Goal: Task Accomplishment & Management: Complete application form

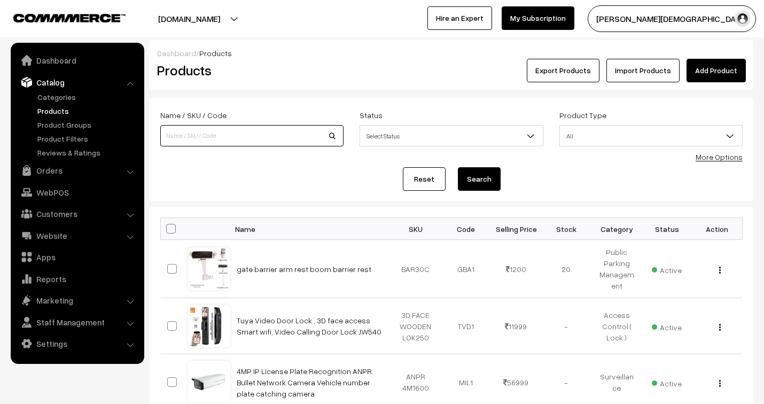
click at [246, 136] on input at bounding box center [251, 135] width 183 height 21
type input "door"
click at [458, 167] on button "Search" at bounding box center [479, 179] width 43 height 24
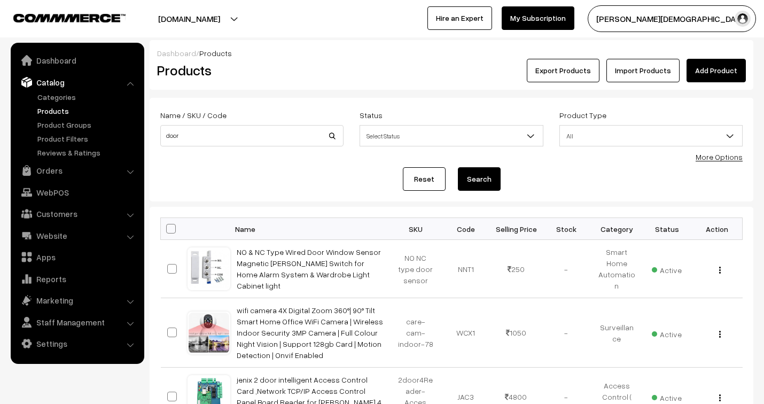
click at [729, 73] on link "Add Product" at bounding box center [716, 71] width 59 height 24
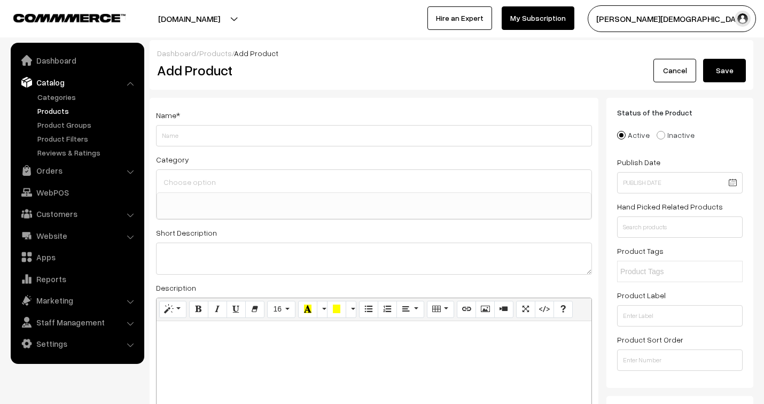
select select
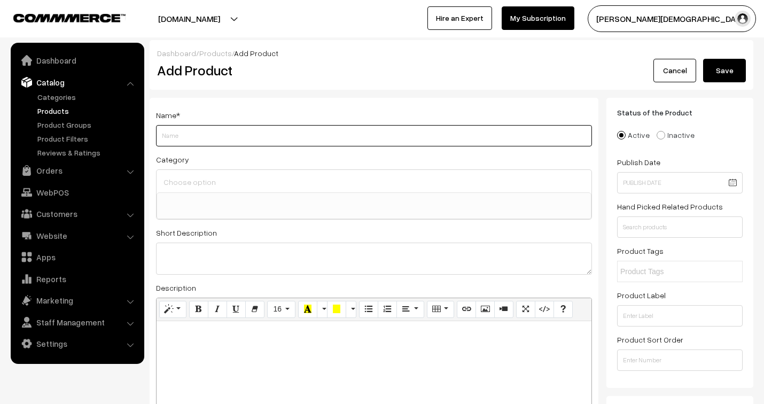
paste input "Universal Battery Operated (Emitter Part) Infrared Photoelectric Beam Sensor Ph…"
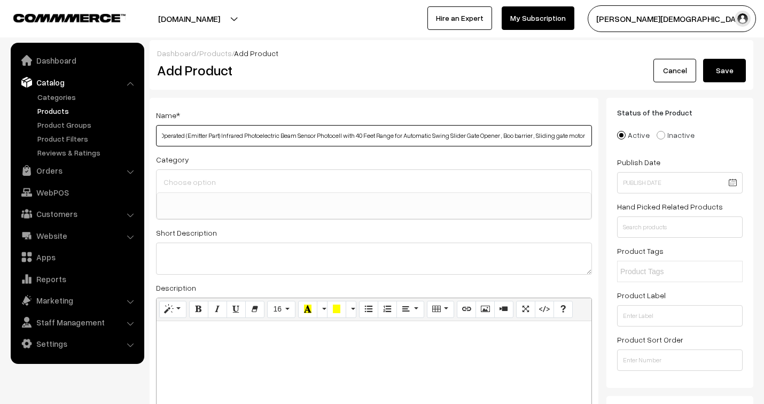
scroll to position [0, 52]
type input "Universal Battery Operated (Emitter Part) Infrared Photoelectric Beam Sensor Ph…"
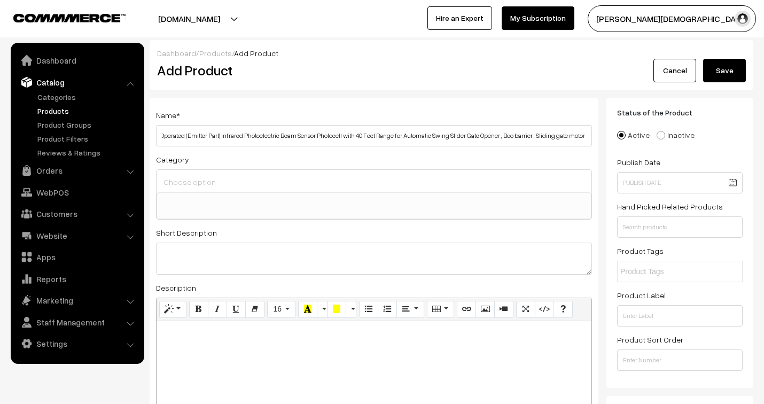
click at [223, 181] on input at bounding box center [374, 182] width 427 height 16
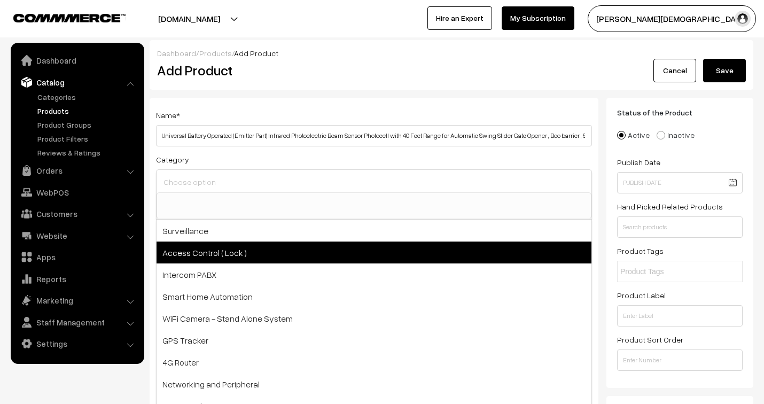
click at [241, 258] on span "Access Control ( Lock )" at bounding box center [374, 253] width 435 height 22
select select "2"
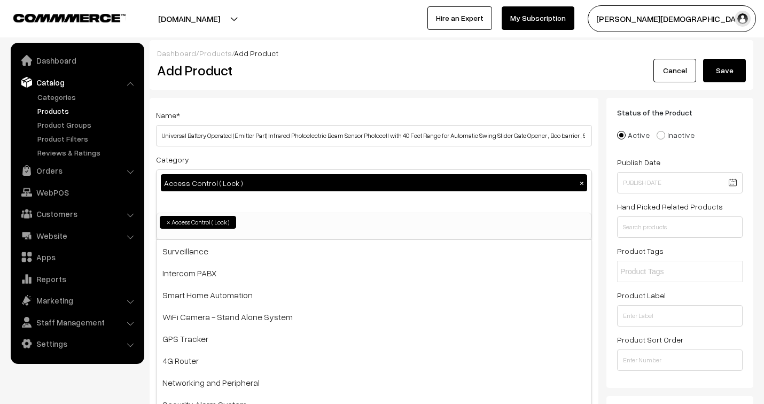
click at [369, 89] on div "Dashboard / Products / Add Product Add Product Cancel Save" at bounding box center [452, 65] width 604 height 50
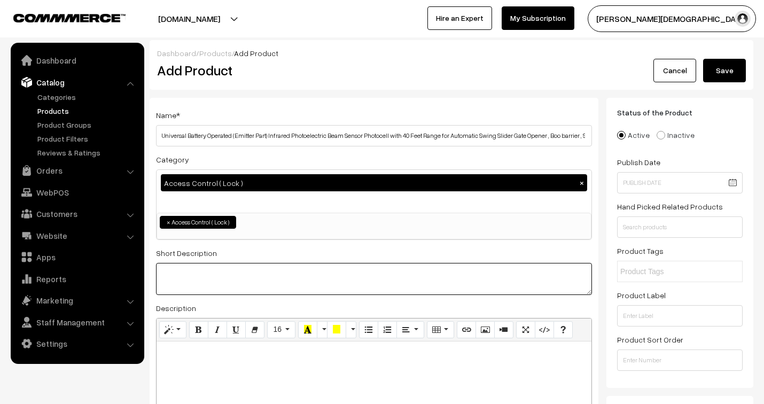
click at [217, 266] on textarea at bounding box center [374, 279] width 436 height 32
paste textarea "Fully adjustable bars can be rotated 180 degrees."
paste textarea "When the batteries are empty, the receiver beam starts to give an acoustic beep."
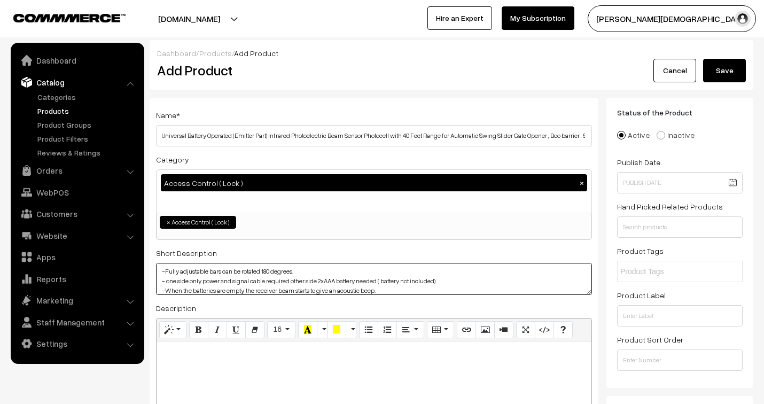
scroll to position [9, 0]
paste textarea "Can be used for automatic gates and automatic garage doors, home security, driv…"
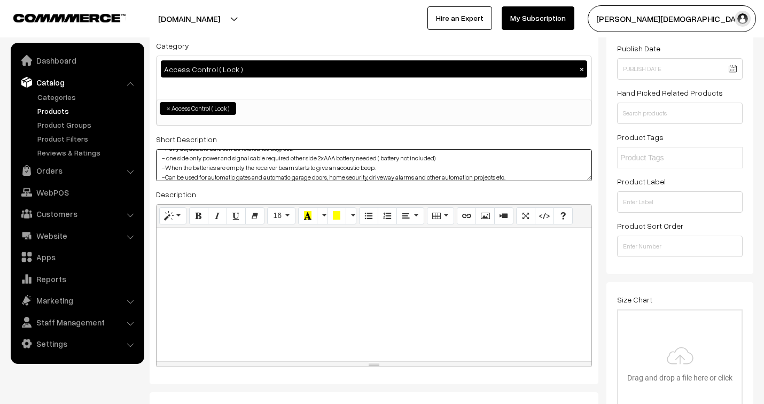
scroll to position [119, 0]
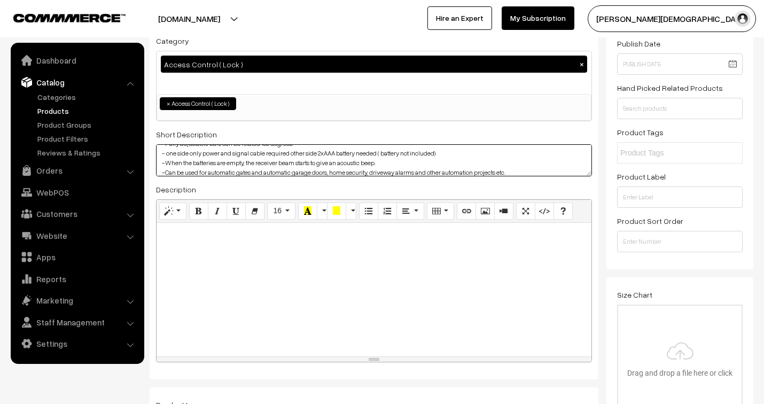
type textarea "-Fully adjustable bars can be rotated 180 degrees. - one side only power and si…"
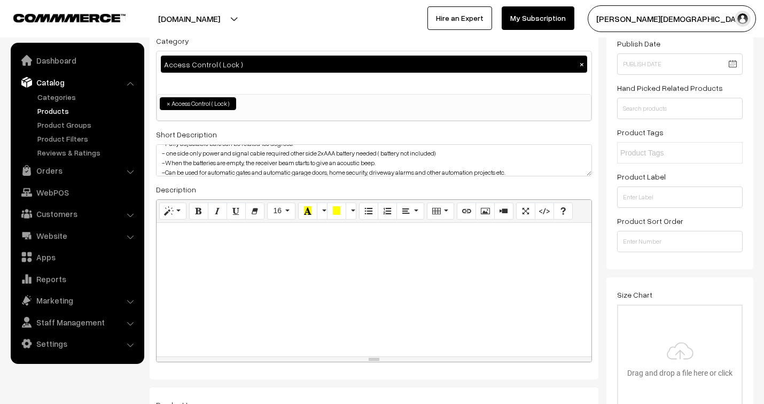
click at [278, 243] on div at bounding box center [374, 290] width 435 height 134
paste div
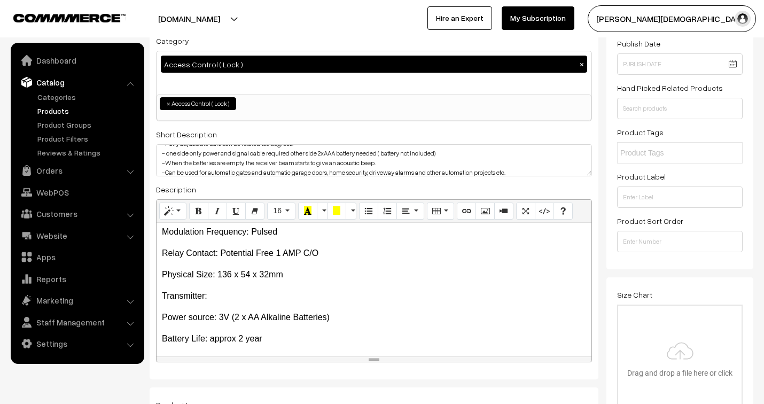
scroll to position [180, 0]
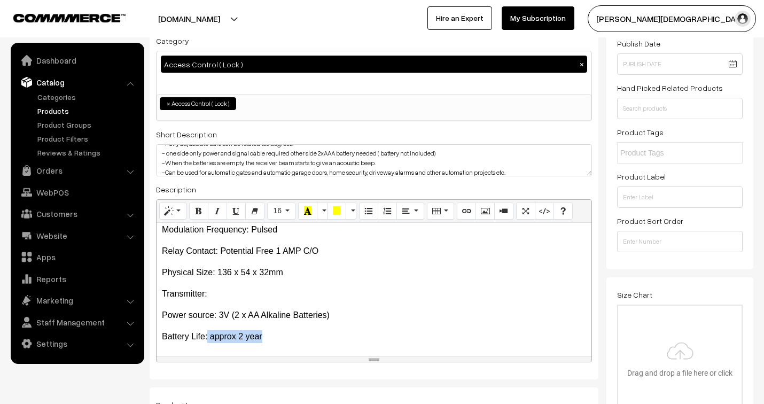
drag, startPoint x: 275, startPoint y: 335, endPoint x: 208, endPoint y: 334, distance: 66.3
click at [208, 334] on p "Battery Life: approx 2 year" at bounding box center [374, 336] width 424 height 13
click at [273, 336] on p "Battery Life: approx 2 year" at bounding box center [374, 336] width 424 height 13
drag, startPoint x: 275, startPoint y: 338, endPoint x: 212, endPoint y: 339, distance: 63.1
click at [212, 339] on p "Battery Life: approx 2 year" at bounding box center [374, 336] width 424 height 13
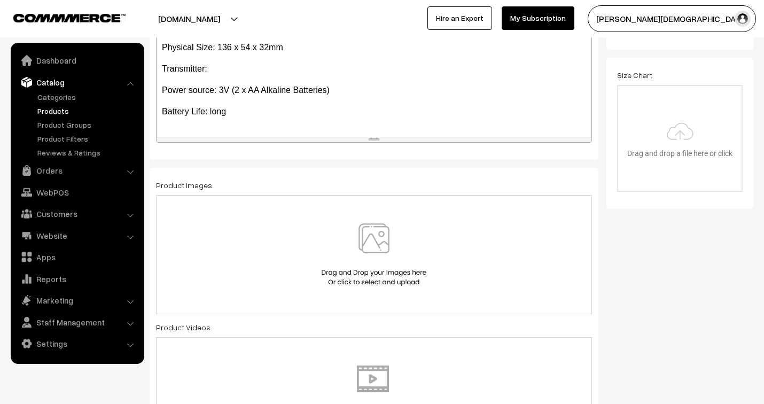
scroll to position [356, 0]
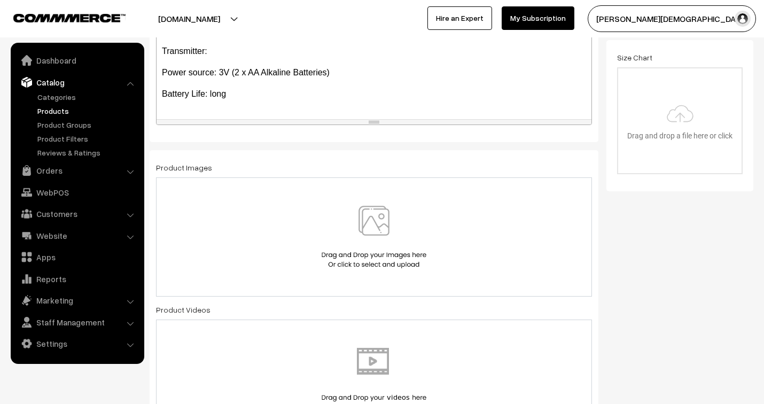
click at [364, 248] on img at bounding box center [374, 237] width 110 height 63
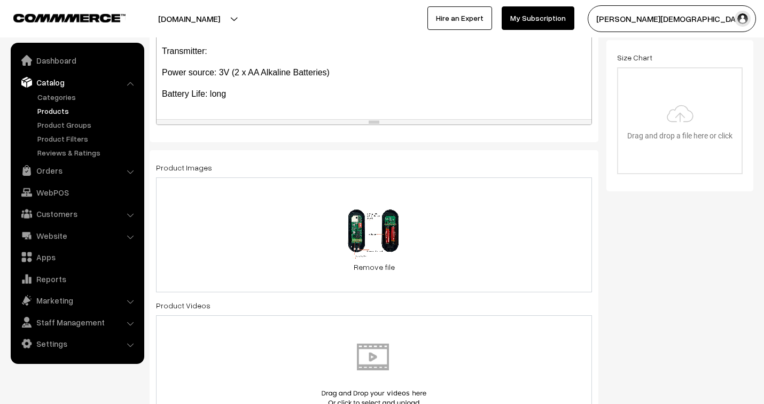
click at [422, 275] on div "97.5 KB Battery powered beam sensor.jpg Check Error Remove file" at bounding box center [374, 234] width 436 height 115
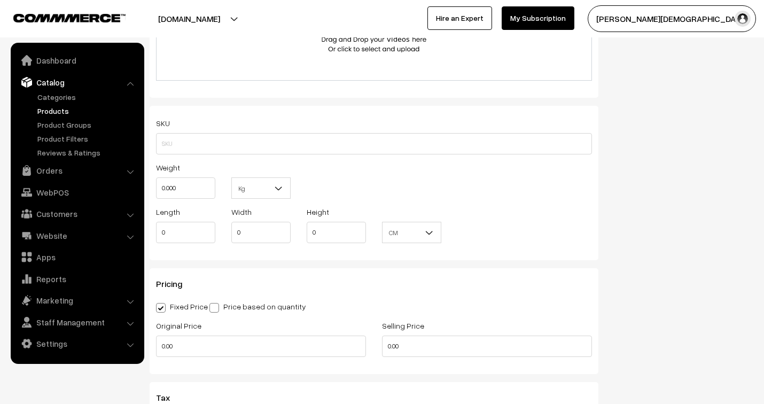
scroll to position [831, 0]
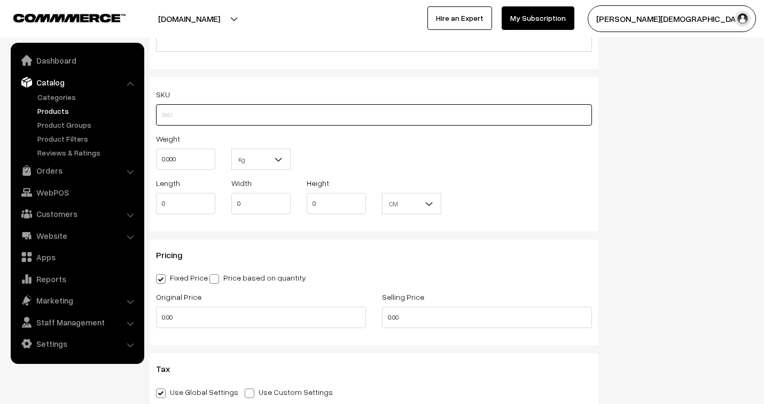
click at [175, 118] on input "text" at bounding box center [374, 114] width 436 height 21
type input "BS-BAT40C"
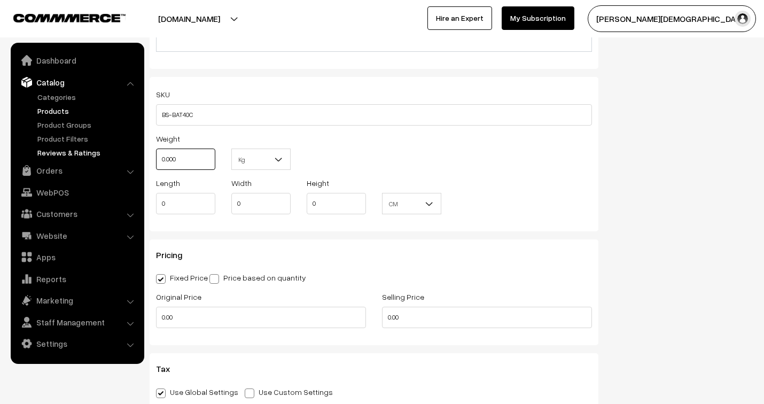
drag, startPoint x: 131, startPoint y: 158, endPoint x: 125, endPoint y: 157, distance: 5.9
click at [125, 157] on body "Thank you for showing interest. Our team will call you shortly. Close jenixindi…" at bounding box center [382, 200] width 764 height 2062
type input "0.50"
drag, startPoint x: 180, startPoint y: 208, endPoint x: 126, endPoint y: 209, distance: 54.0
click at [126, 209] on body "Thank you for showing interest. Our team will call you shortly. Close jenixindi…" at bounding box center [382, 200] width 764 height 2062
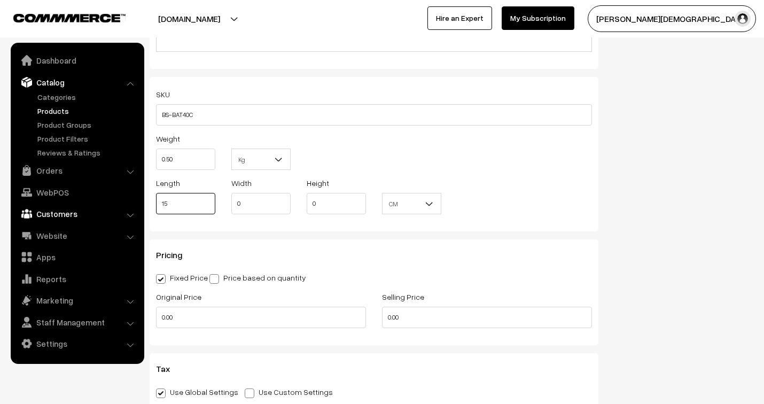
type input "15"
type input "10"
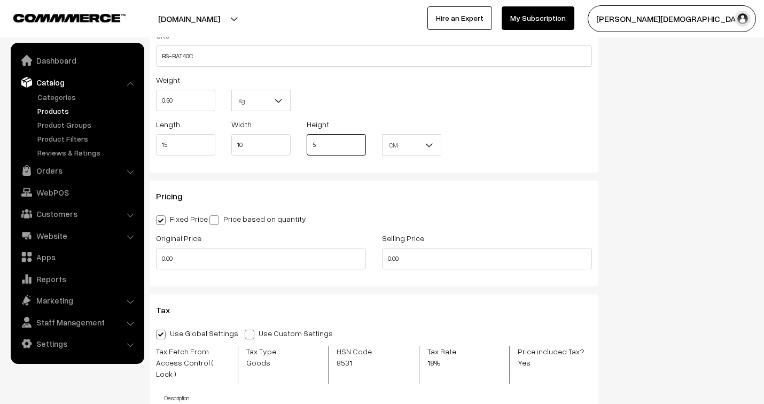
scroll to position [891, 0]
type input "5"
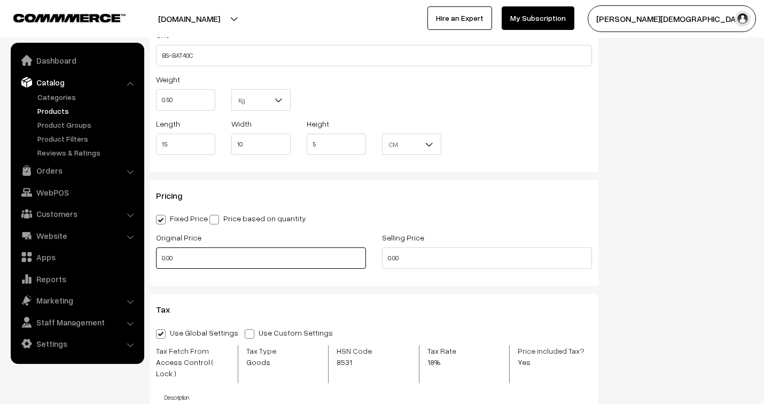
drag, startPoint x: 185, startPoint y: 259, endPoint x: 149, endPoint y: 264, distance: 36.7
click at [149, 264] on div "Original Price 0.00" at bounding box center [261, 253] width 226 height 44
type input "4999"
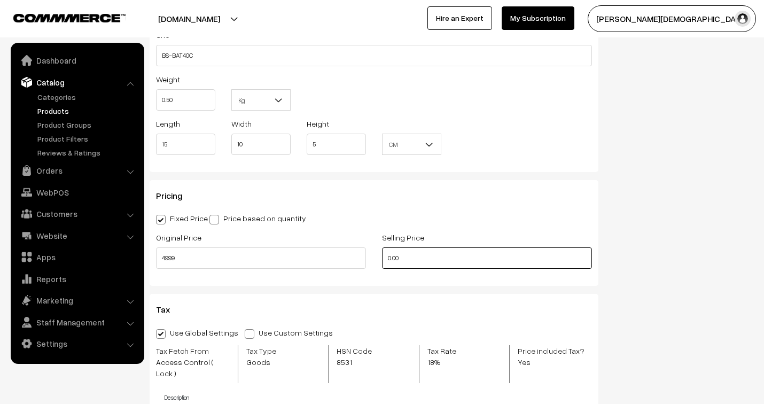
drag, startPoint x: 403, startPoint y: 260, endPoint x: 362, endPoint y: 257, distance: 41.2
click at [362, 257] on div "Original Price 4999 Selling Price 0.00" at bounding box center [374, 253] width 452 height 44
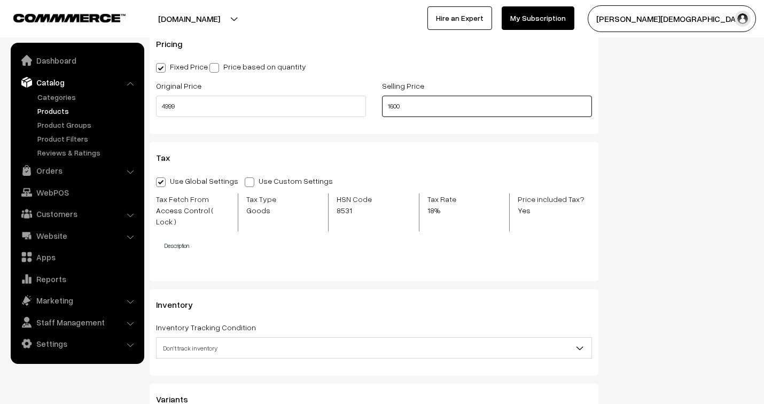
scroll to position [1069, 0]
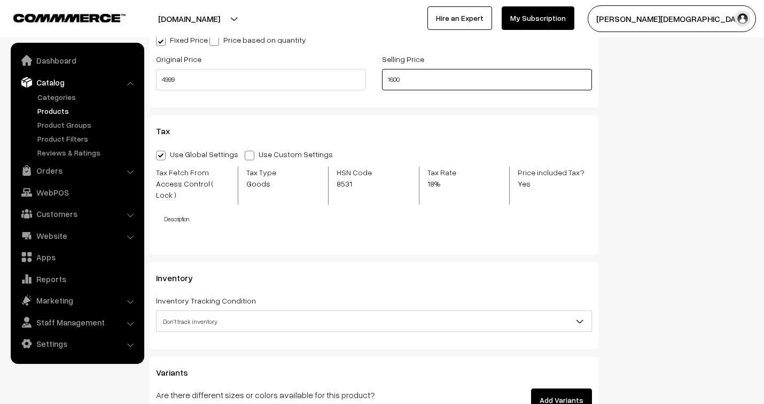
drag, startPoint x: 409, startPoint y: 81, endPoint x: 370, endPoint y: 82, distance: 39.6
click at [370, 82] on div "Original Price 4999 Selling Price 1600" at bounding box center [374, 74] width 452 height 44
type input "1800"
click at [245, 155] on span at bounding box center [250, 156] width 10 height 10
click at [245, 155] on input "Use Custom Settings" at bounding box center [248, 153] width 7 height 7
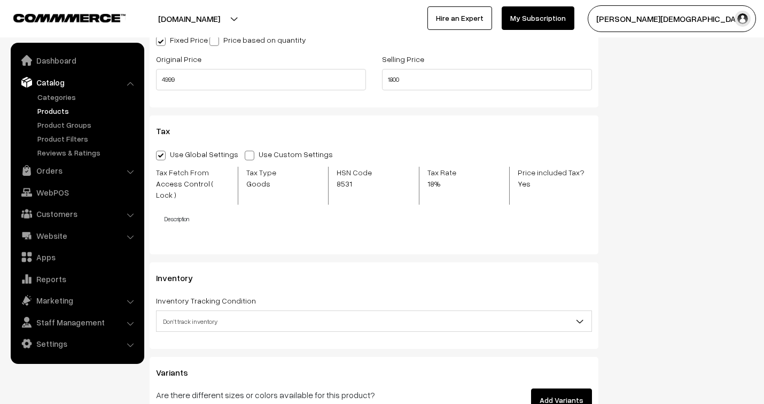
radio input "true"
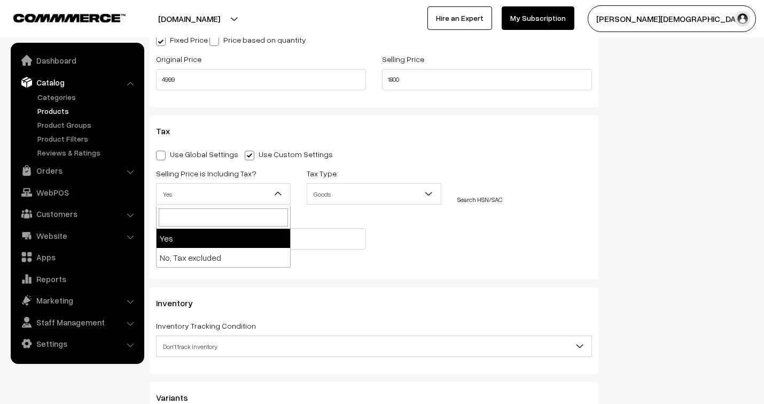
click at [276, 196] on b at bounding box center [278, 194] width 11 height 11
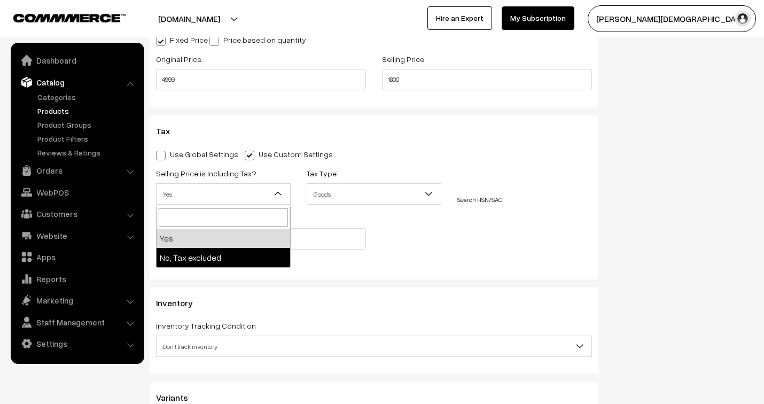
select select "2"
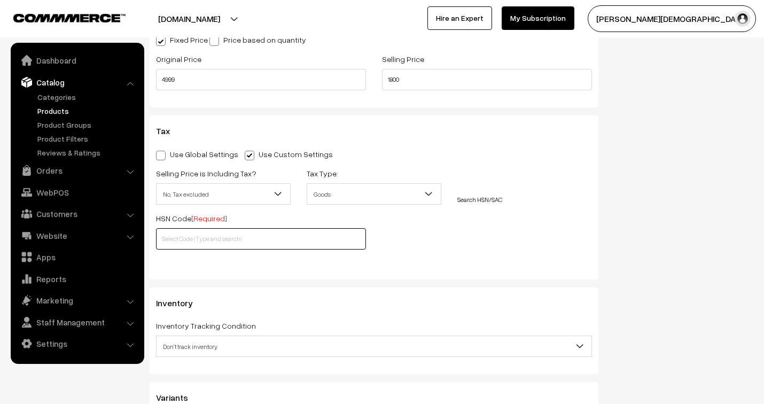
click at [234, 241] on input "text" at bounding box center [261, 238] width 210 height 21
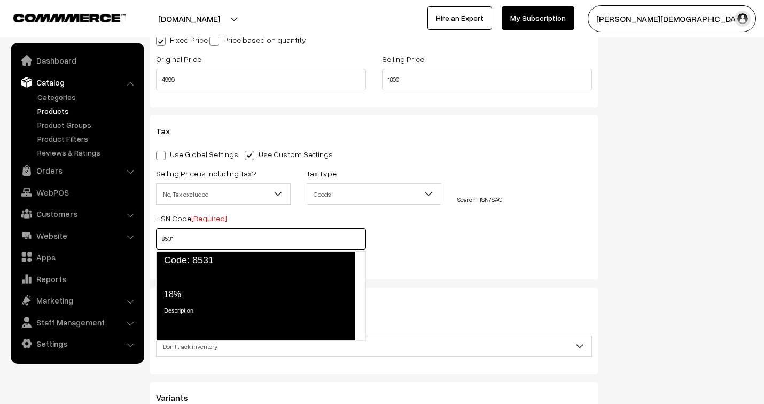
click at [218, 266] on span "Code: 8531" at bounding box center [255, 260] width 199 height 19
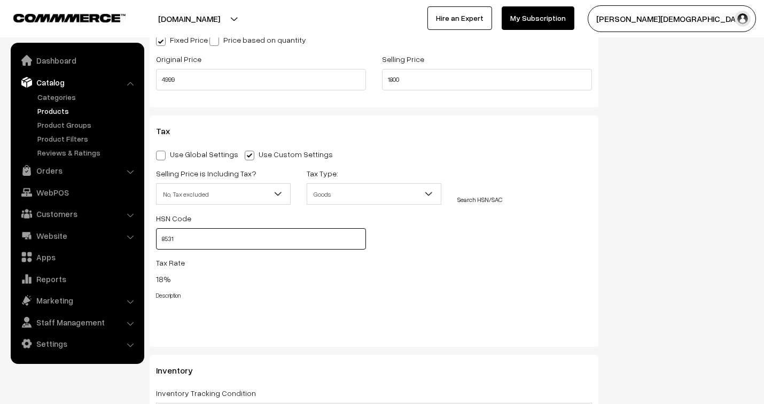
type input "8531"
click at [462, 258] on div "Tax Rate 18%" at bounding box center [374, 270] width 436 height 29
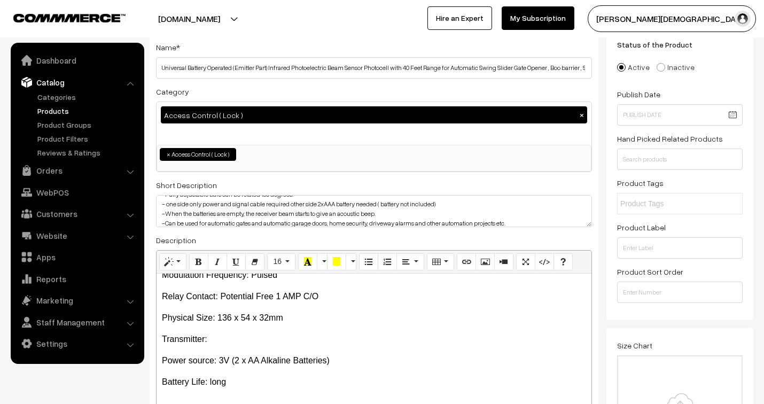
scroll to position [0, 0]
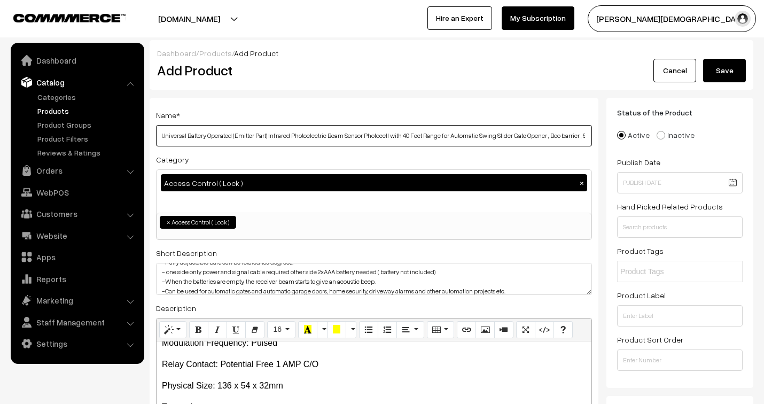
click at [346, 137] on input "Universal Battery Operated (Emitter Part) Infrared Photoelectric Beam Sensor Ph…" at bounding box center [374, 135] width 436 height 21
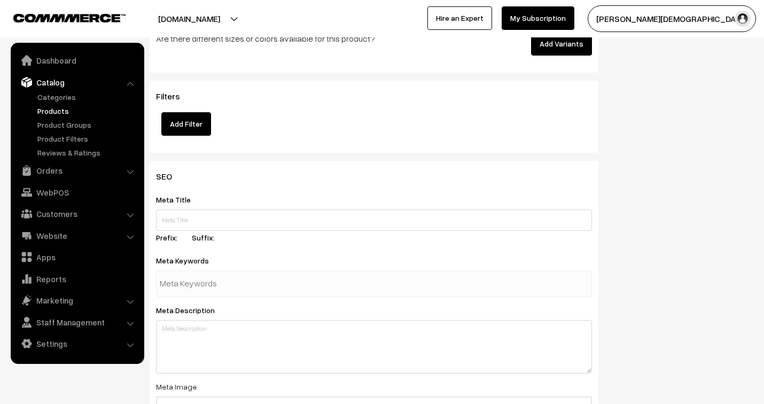
scroll to position [1544, 0]
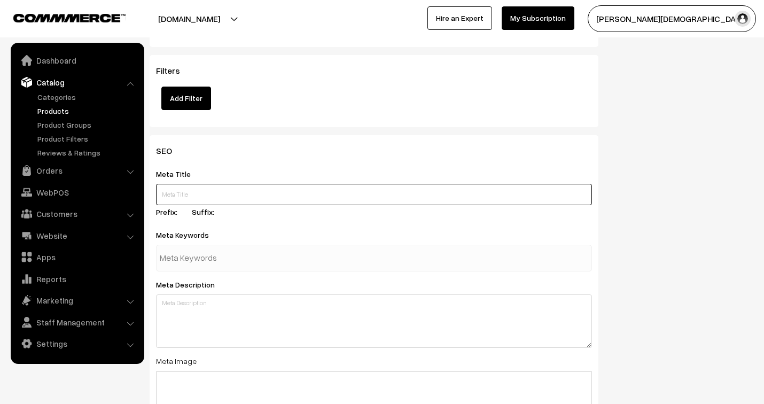
click at [251, 190] on input "text" at bounding box center [374, 194] width 436 height 21
paste input "Universal Battery Operated (Emitter Part) Infrared Photoelectric Beam Sensor Ph…"
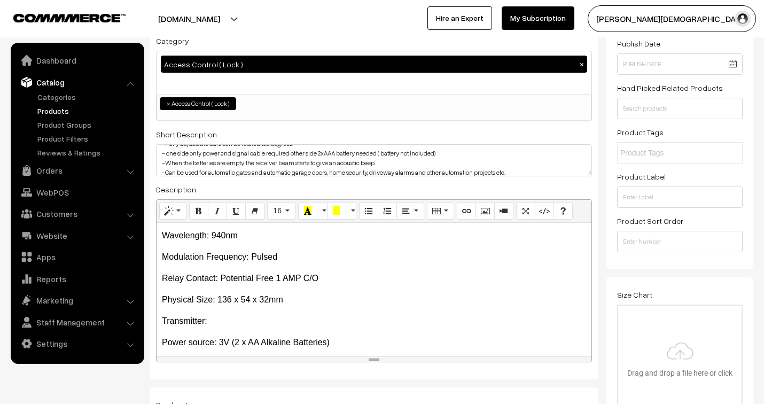
scroll to position [126, 0]
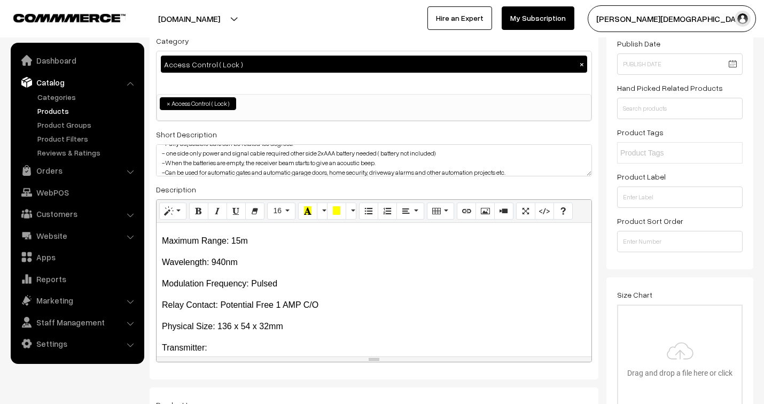
type input "Universal Battery Operated (Emitter Part) Infrared Photoelectric Beam Sensor Ph…"
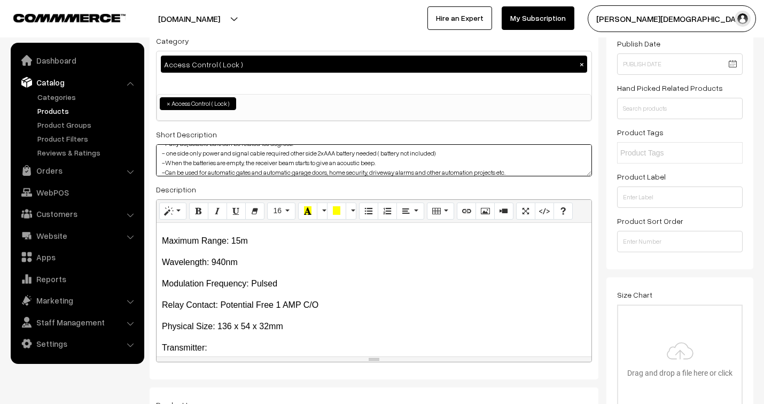
click at [303, 164] on textarea "-Fully adjustable bars can be rotated 180 degrees. - one side only power and si…" at bounding box center [374, 160] width 436 height 32
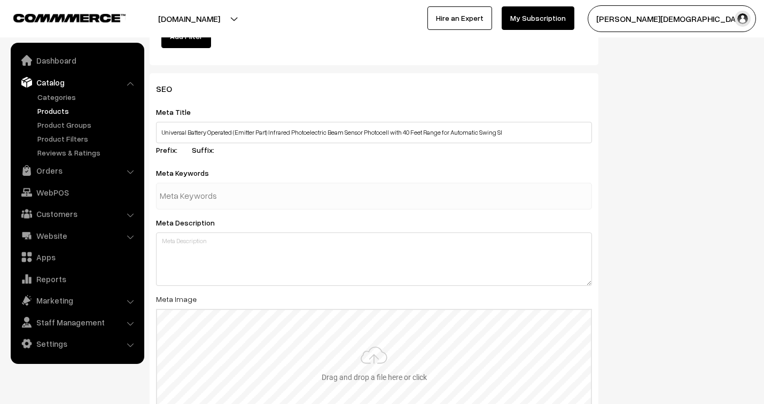
scroll to position [1663, 0]
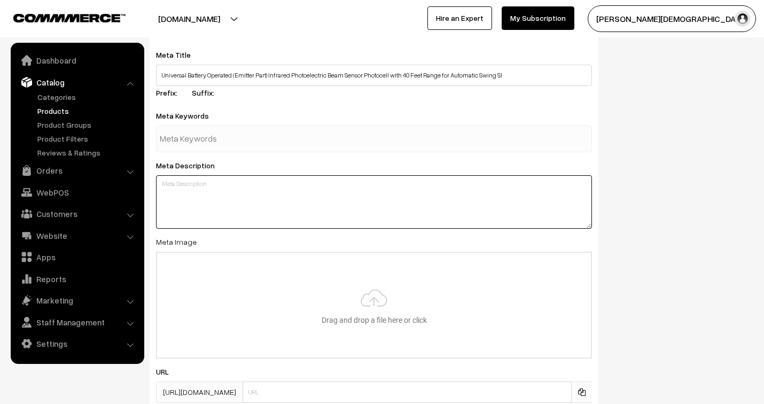
click at [250, 214] on textarea at bounding box center [374, 201] width 436 height 53
paste textarea "-Fully adjustable bars can be rotated 180 degrees. - one side only power and si…"
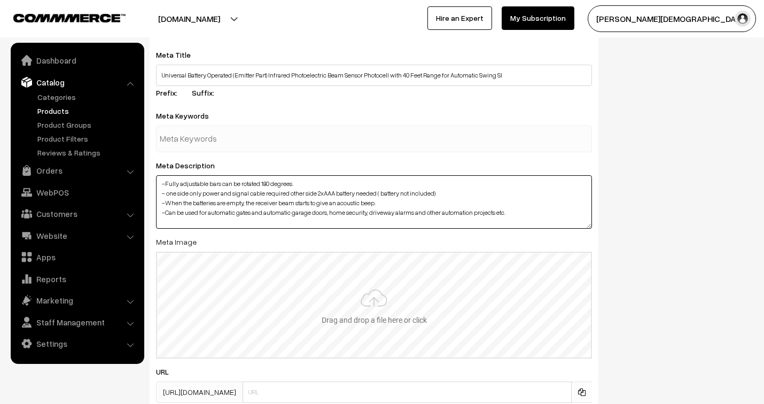
type textarea "-Fully adjustable bars can be rotated 180 degrees. - one side only power and si…"
click at [374, 307] on input "file" at bounding box center [374, 305] width 434 height 105
type input "C:\fakepath\battery operated beam sensor.jpg"
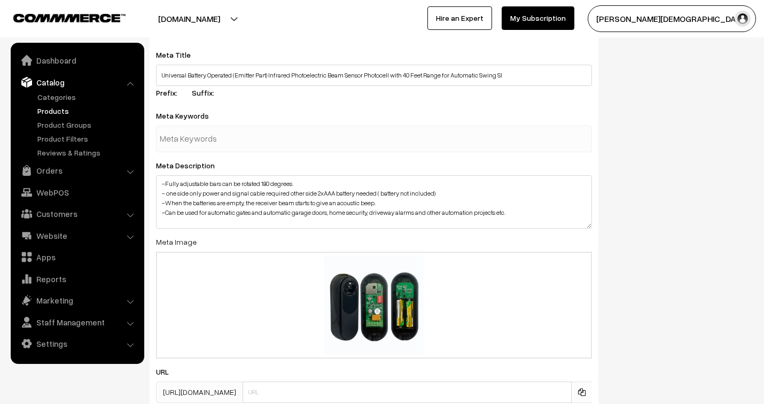
click at [198, 138] on input "text" at bounding box center [215, 138] width 111 height 21
type input "beam sensor"
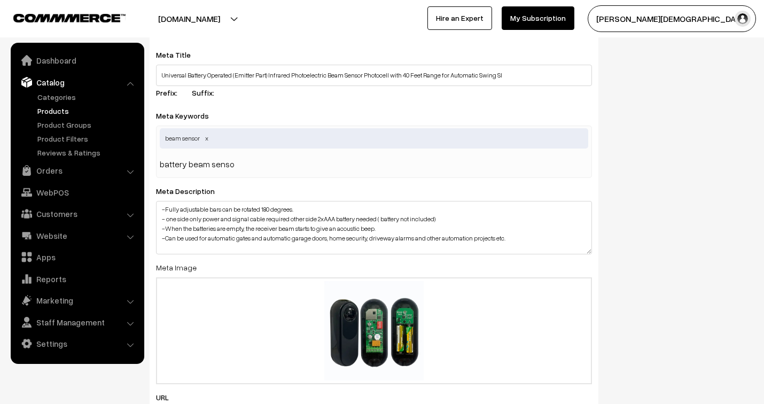
type input "battery beam sensor"
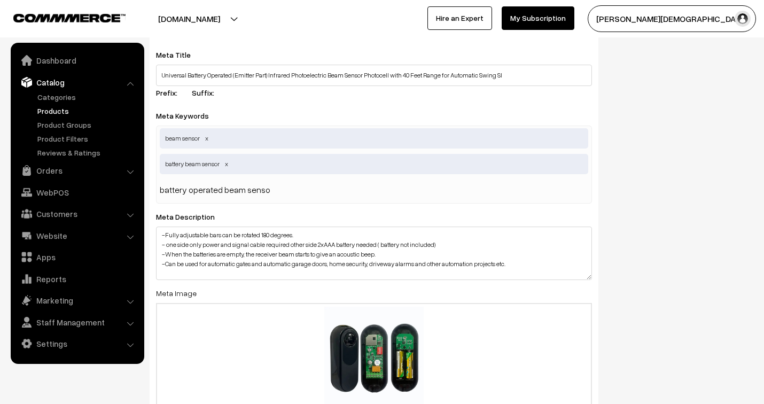
type input "battery operated beam sensor"
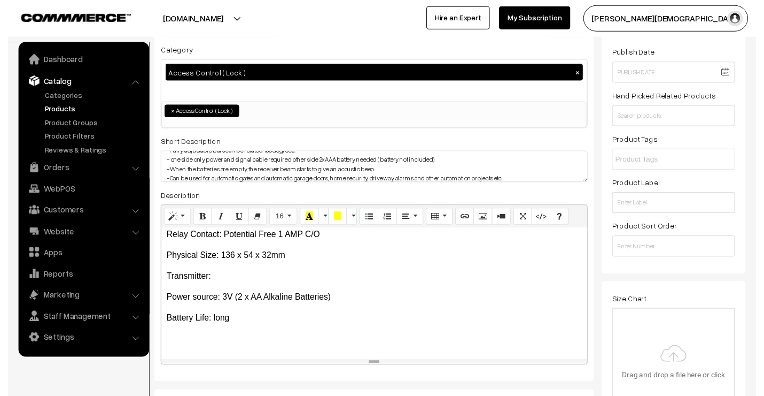
scroll to position [0, 0]
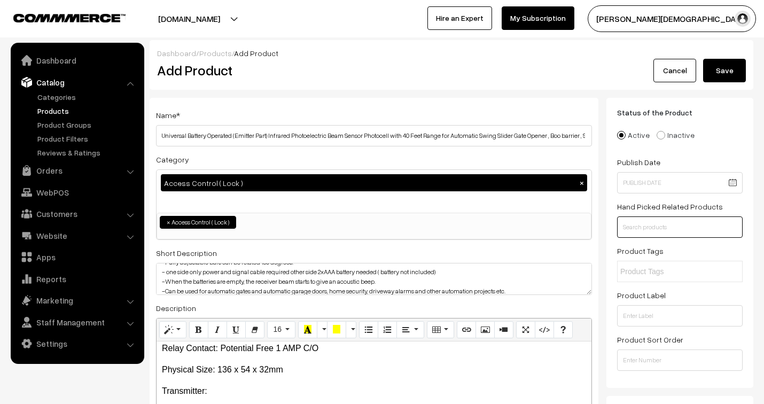
click at [656, 232] on input "text" at bounding box center [680, 226] width 126 height 21
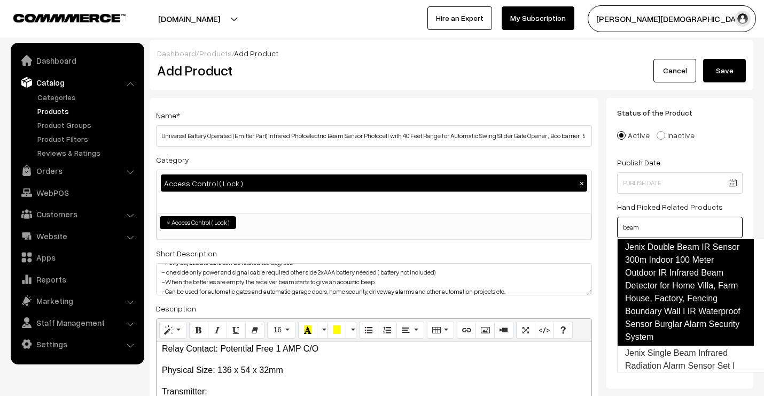
click at [682, 279] on link "Jenix Double Beam IR Sensor 300m Indoor 100 Meter Outdoor IR Infrared Beam Dete…" at bounding box center [685, 291] width 137 height 107
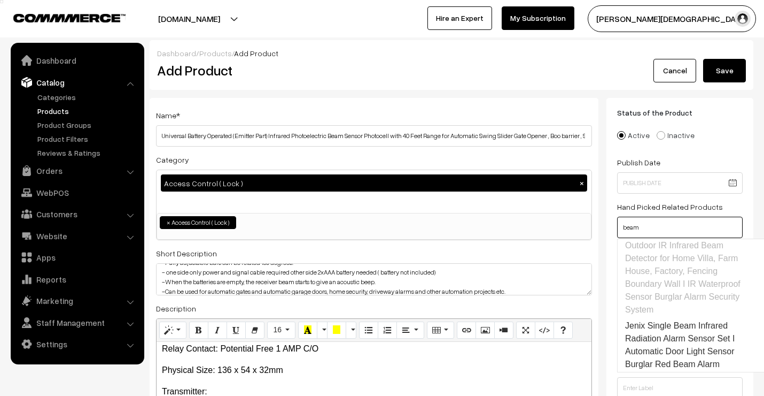
scroll to position [53, 0]
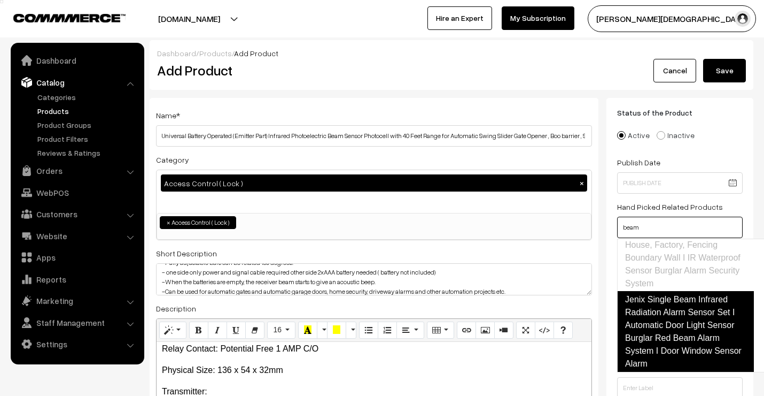
click at [680, 312] on link "Jenix Single Beam Infrared Radiation Alarm Sensor Set I Automatic Door Light Se…" at bounding box center [685, 331] width 137 height 81
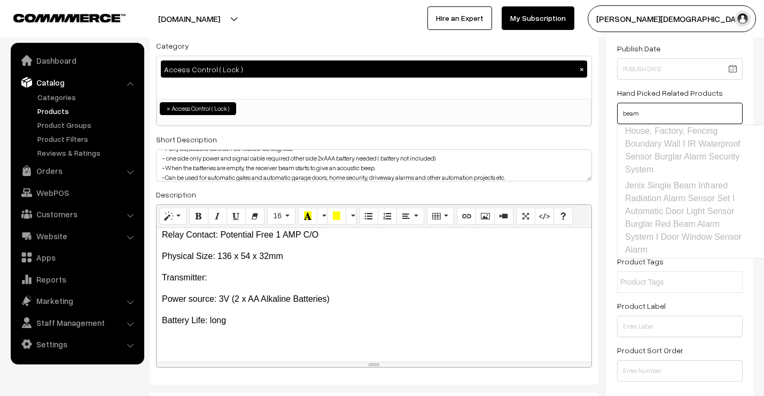
scroll to position [119, 0]
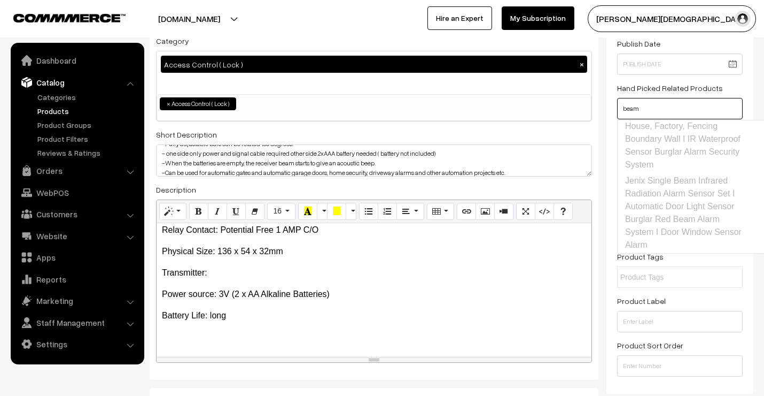
drag, startPoint x: 650, startPoint y: 104, endPoint x: 591, endPoint y: 105, distance: 58.8
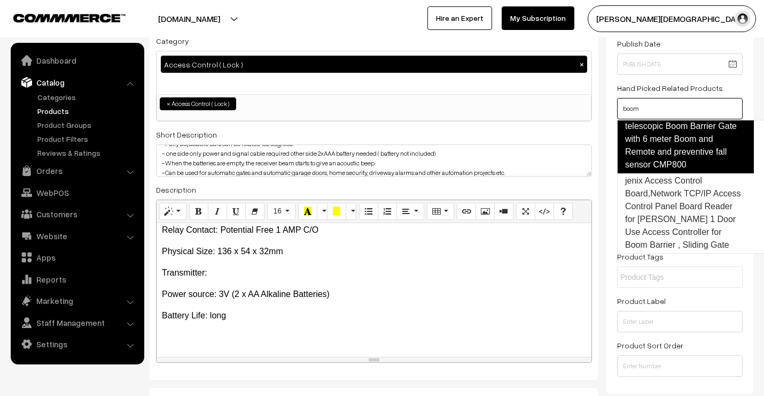
scroll to position [0, 0]
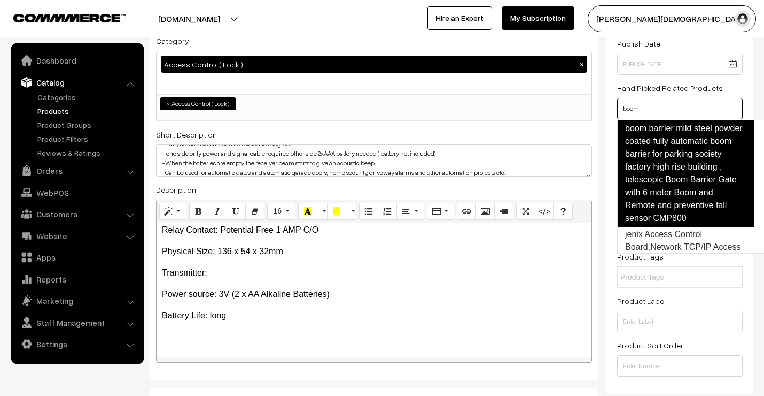
click at [684, 154] on link "boom barrier mild steel powder coated fully automatic boom barrier for parking …" at bounding box center [685, 173] width 137 height 107
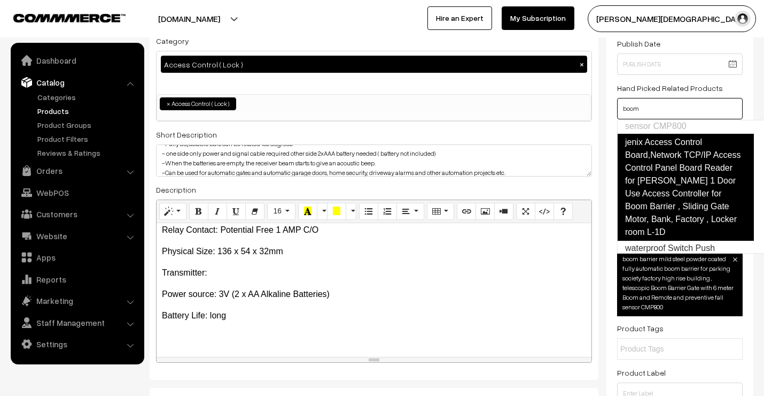
click at [679, 183] on link "jenix Access Control Board,Network TCP/IP Access Control Panel Board Reader for…" at bounding box center [685, 187] width 137 height 107
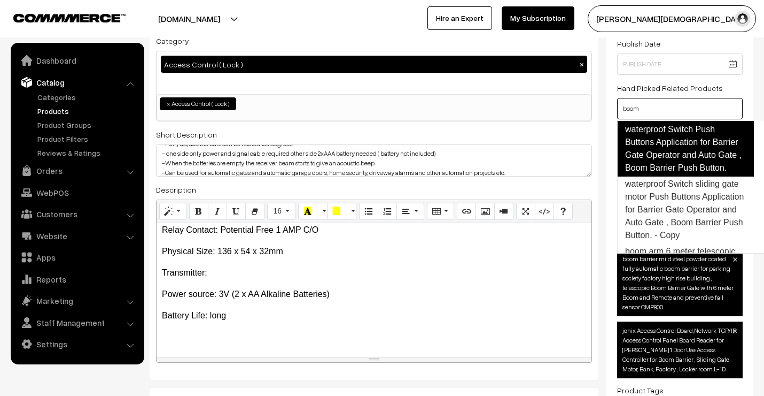
click at [675, 176] on link "waterproof Switch Push Buttons Application for Barrier Gate Operator and Auto G…" at bounding box center [685, 149] width 137 height 56
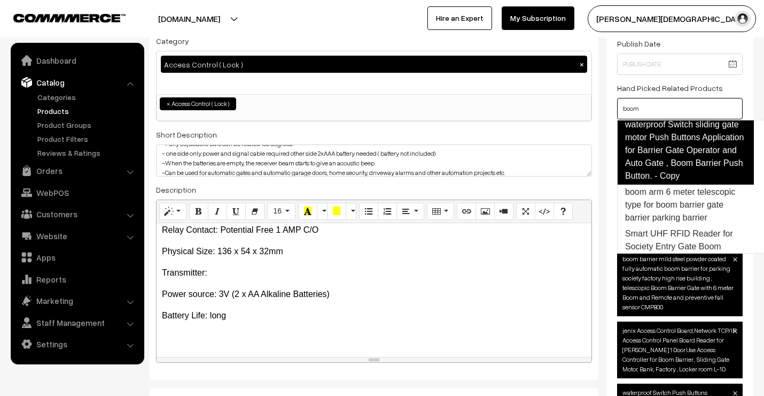
click at [674, 184] on link "waterproof Switch sliding gate motor Push Buttons Application for Barrier Gate …" at bounding box center [685, 150] width 137 height 68
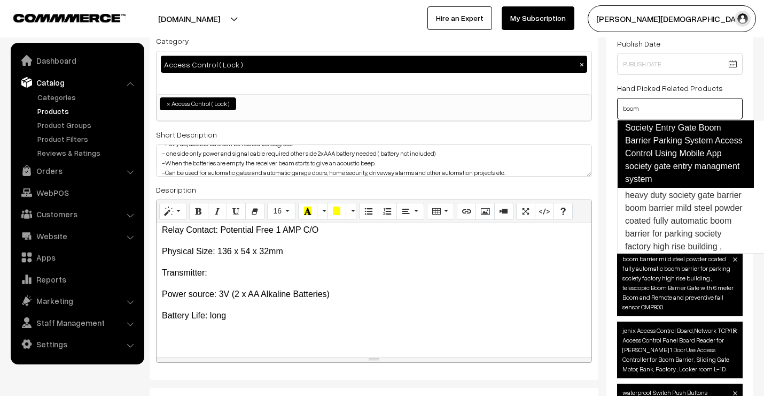
scroll to position [372, 0]
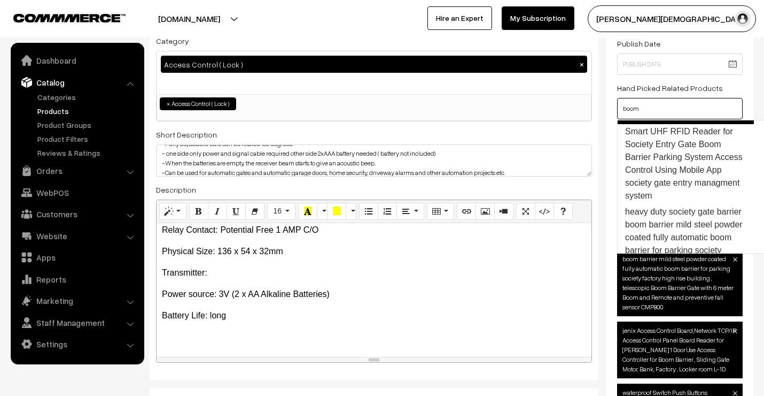
click at [671, 124] on link "boom arm 6 meter telescopic type for boom barrier gate barrier parking barrier" at bounding box center [685, 102] width 137 height 43
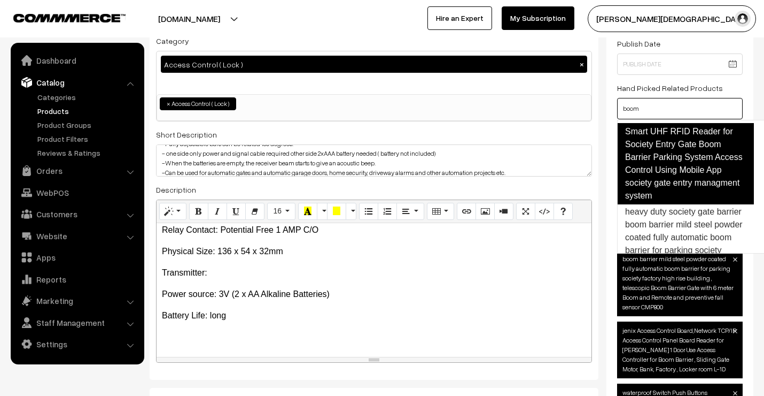
click at [672, 176] on link "Smart UHF RFID Reader for Society Entry Gate Boom Barrier Parking System Access…" at bounding box center [685, 163] width 137 height 81
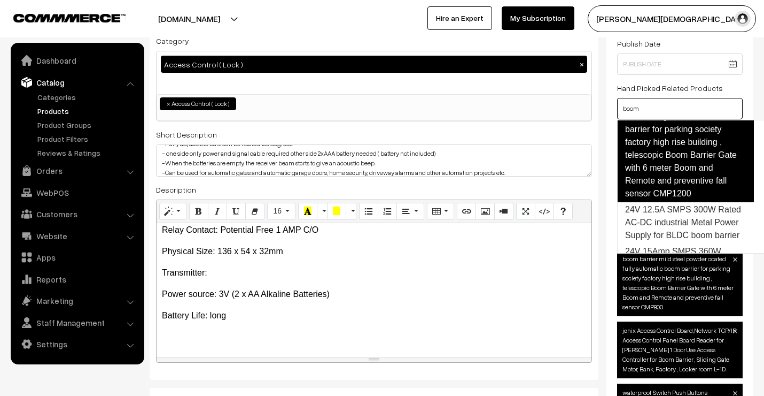
click at [666, 194] on link "heavy duty society gate barrier boom barrier mild steel powder coated fully aut…" at bounding box center [685, 142] width 137 height 120
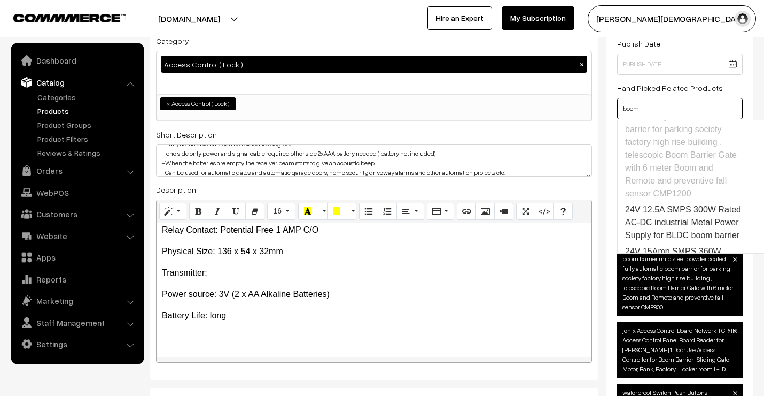
scroll to position [552, 0]
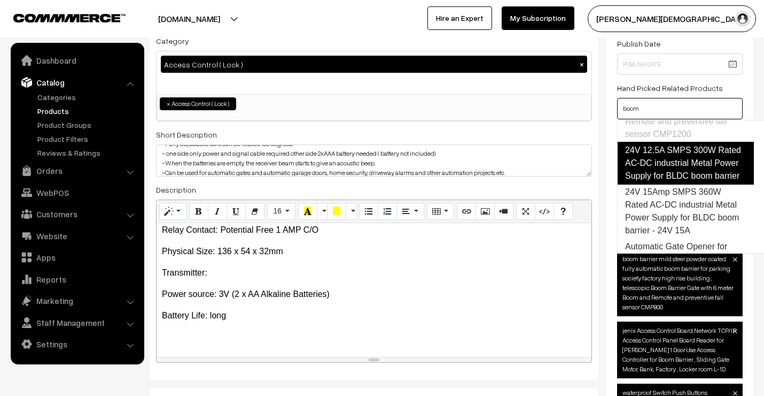
click at [674, 184] on link "24V 12.5A SMPS 300W Rated AC-DC industrial Metal Power Supply for BLDC boom bar…" at bounding box center [685, 163] width 137 height 43
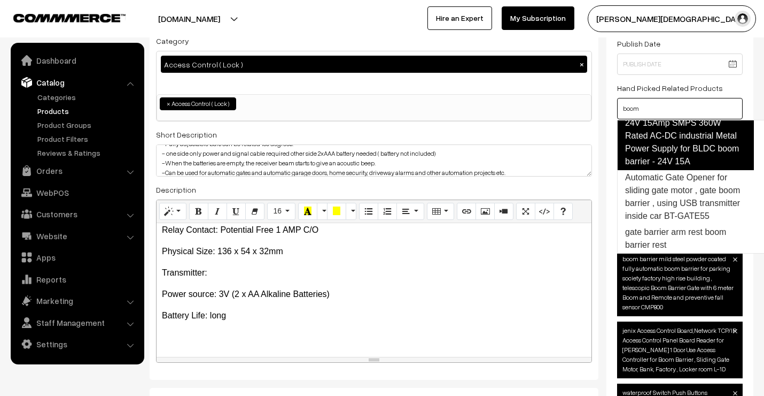
click at [671, 161] on link "24V 15Amp SMPS 360W Rated AC-DC industrial Metal Power Supply for BLDC boom bar…" at bounding box center [685, 142] width 137 height 56
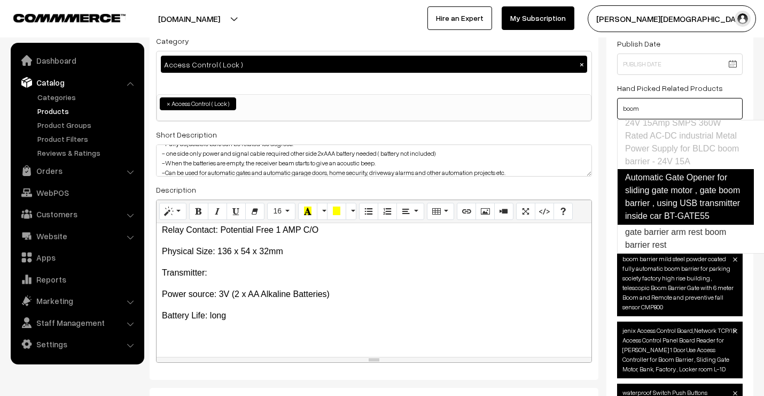
click at [688, 208] on link "Automatic Gate Opener for sliding gate motor , gate boom barrier , using USB tr…" at bounding box center [685, 197] width 137 height 56
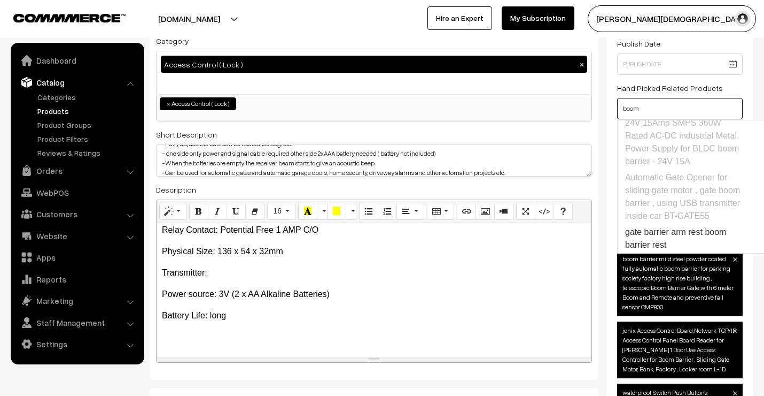
scroll to position [711, 0]
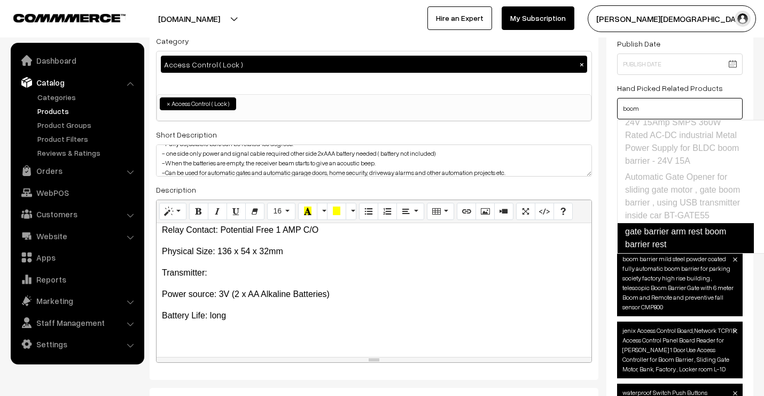
click at [693, 227] on link "gate barrier arm rest boom barrier rest" at bounding box center [685, 238] width 137 height 30
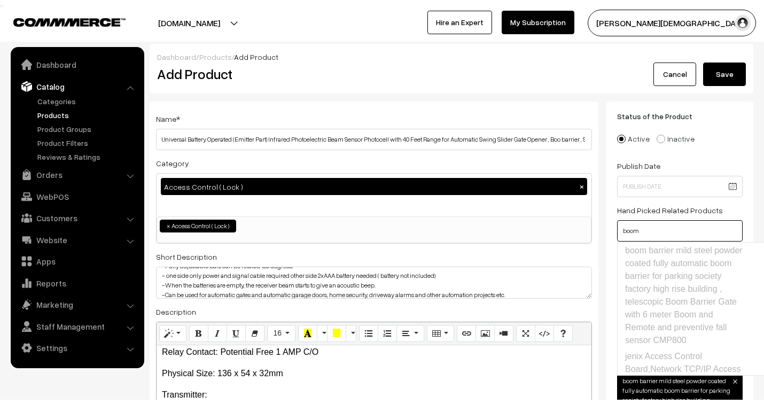
scroll to position [0, 0]
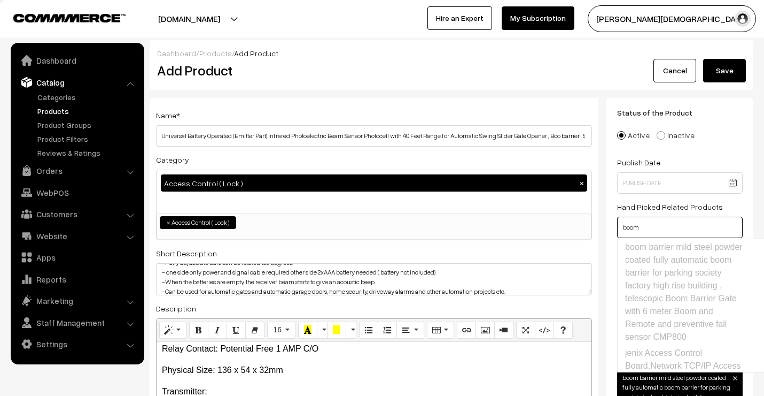
type input "boom"
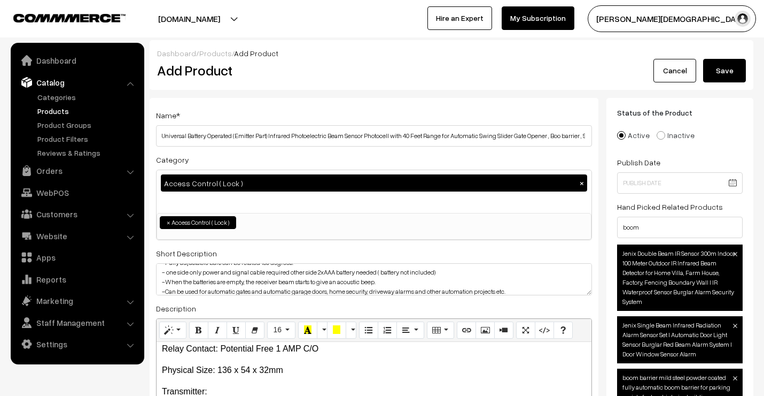
click at [729, 67] on button "Save" at bounding box center [724, 71] width 43 height 24
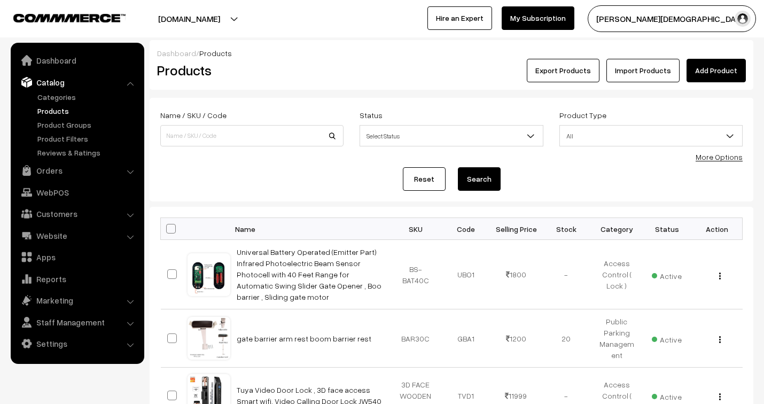
drag, startPoint x: 0, startPoint y: 0, endPoint x: 726, endPoint y: 67, distance: 729.0
drag, startPoint x: 726, startPoint y: 67, endPoint x: 669, endPoint y: 77, distance: 58.1
drag, startPoint x: 547, startPoint y: 95, endPoint x: 253, endPoint y: 160, distance: 300.7
click at [253, 160] on form "Name / SKU / Code Status Select Status Active Inactive Select Status Product Ty…" at bounding box center [452, 150] width 604 height 104
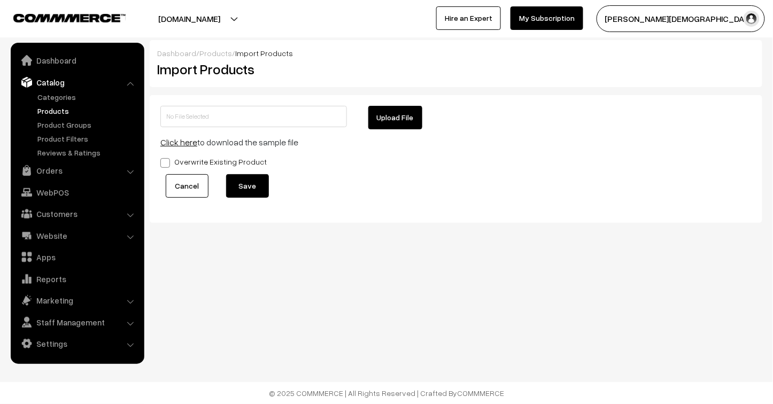
click at [186, 190] on link "Cancel" at bounding box center [187, 186] width 43 height 24
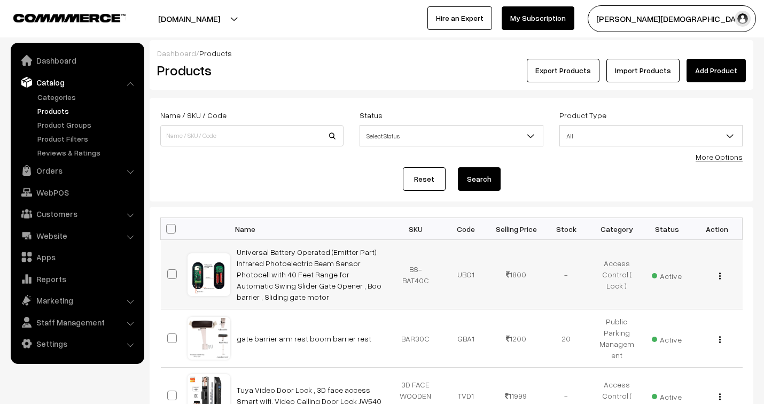
click at [719, 273] on img "button" at bounding box center [720, 276] width 2 height 7
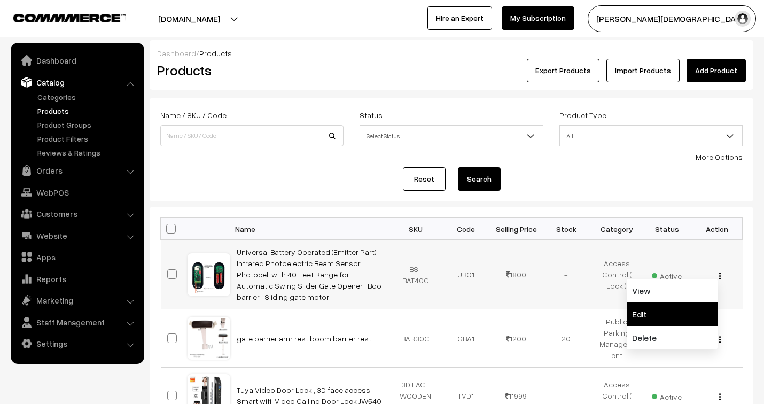
click at [669, 309] on link "Edit" at bounding box center [672, 315] width 91 height 24
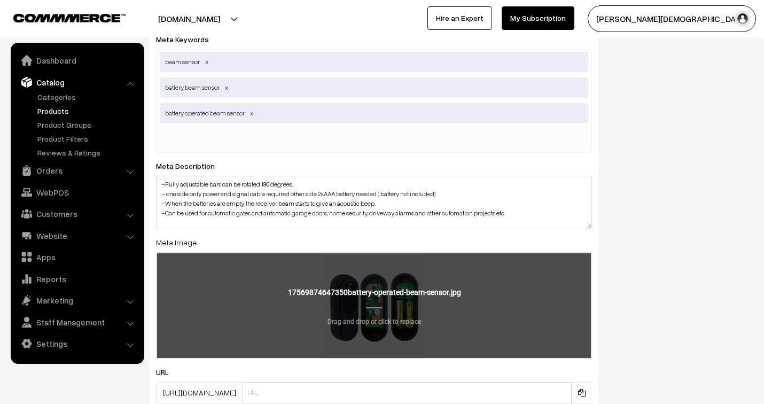
scroll to position [1782, 0]
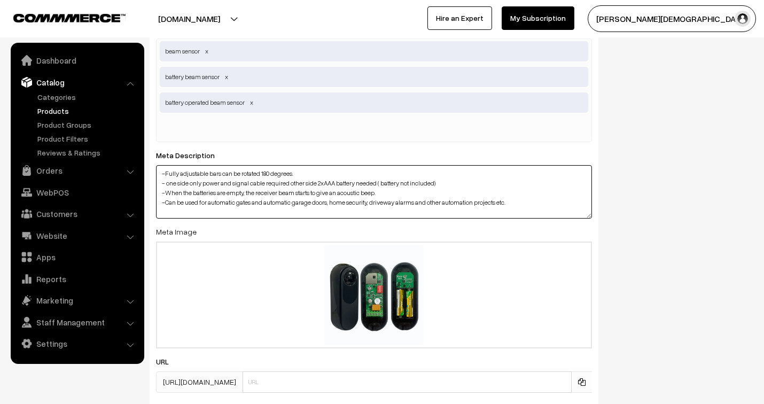
click at [520, 206] on textarea "-Fully adjustable bars can be rotated 180 degrees. - one side only power and si…" at bounding box center [374, 191] width 436 height 53
paste textarea "attery Operated Security Photocell Garage Door Detector"
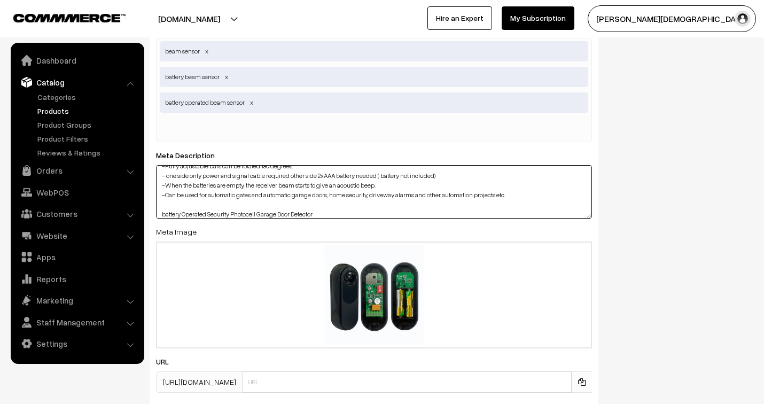
click at [338, 216] on textarea "-Fully adjustable bars can be rotated 180 degrees. - one side only power and si…" at bounding box center [374, 191] width 436 height 53
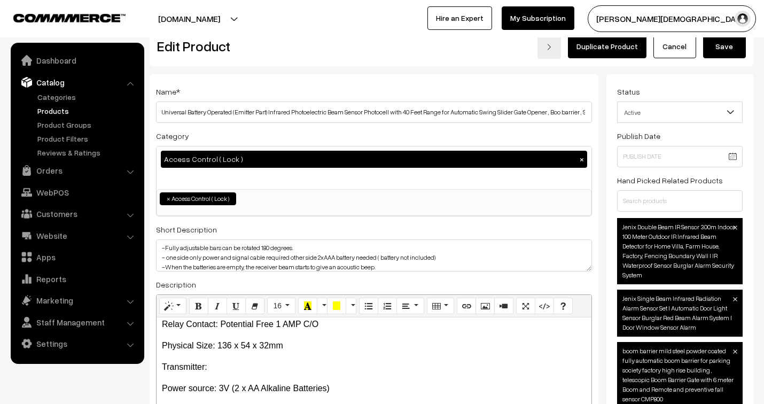
scroll to position [0, 0]
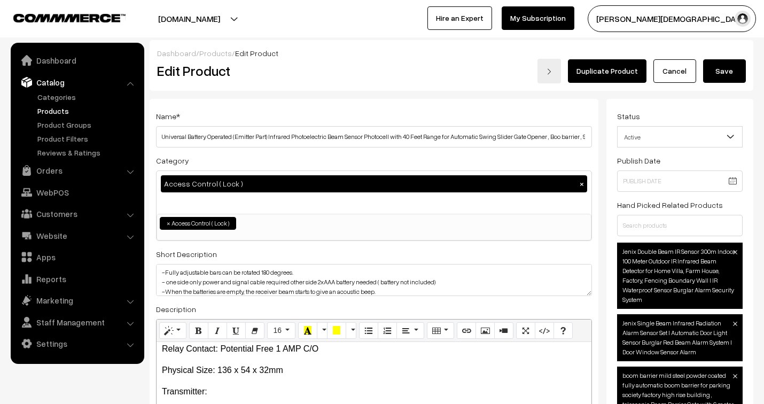
type textarea "-Fully adjustable bars can be rotated 180 degrees. - one side only power and si…"
click at [728, 71] on button "Save" at bounding box center [724, 71] width 43 height 24
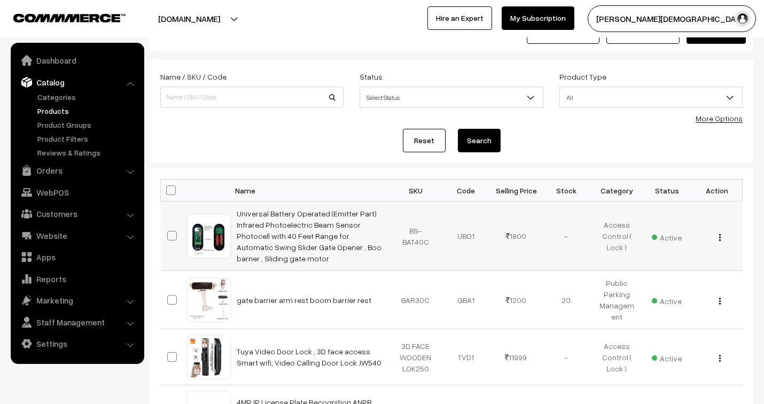
scroll to position [59, 0]
